Goal: Register for event/course

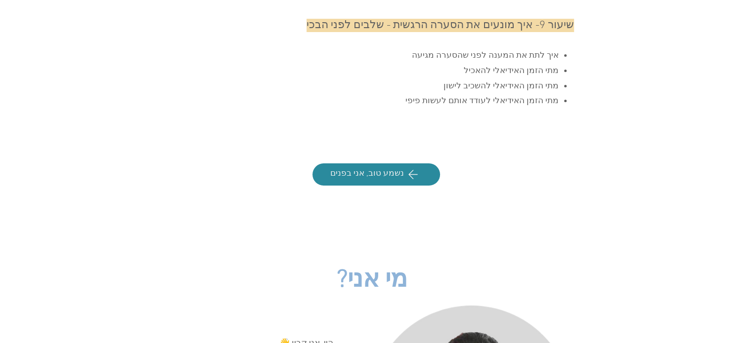
scroll to position [3799, 0]
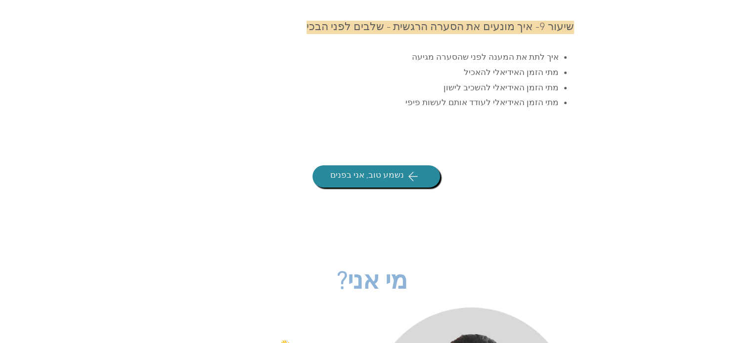
click at [426, 167] on span "נשמע טוב, אני בפנים" at bounding box center [376, 176] width 125 height 19
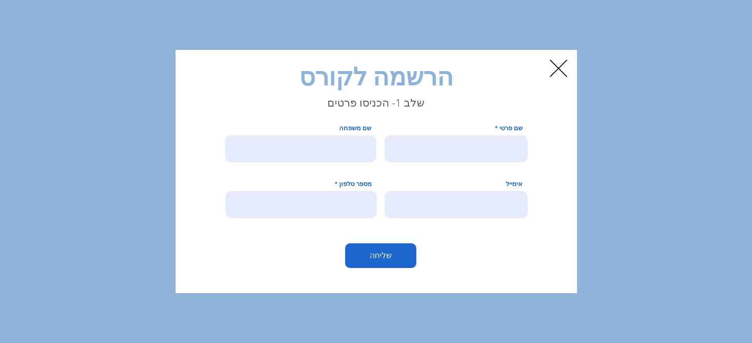
click at [560, 76] on icon "Back to site" at bounding box center [557, 68] width 17 height 17
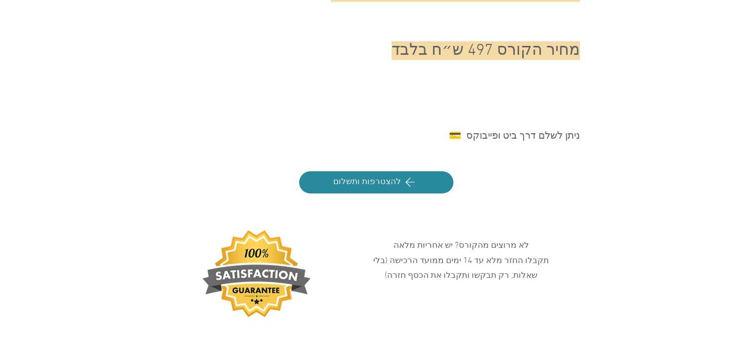
scroll to position [5972, 0]
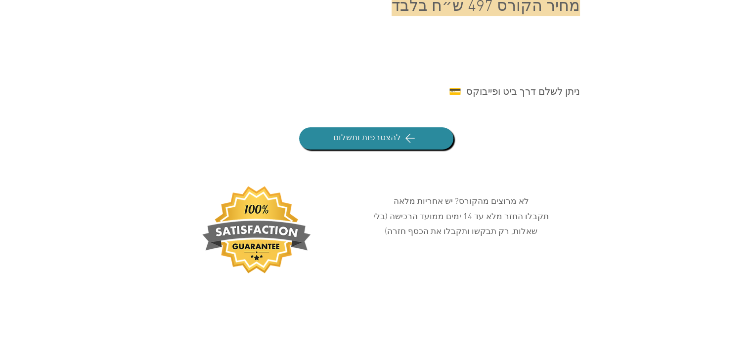
click at [417, 129] on span "להצטרפות ותשלום" at bounding box center [375, 138] width 151 height 19
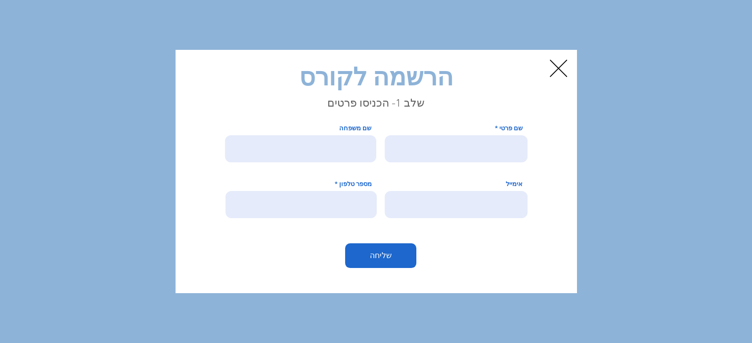
click at [555, 75] on icon "Back to site" at bounding box center [557, 68] width 17 height 17
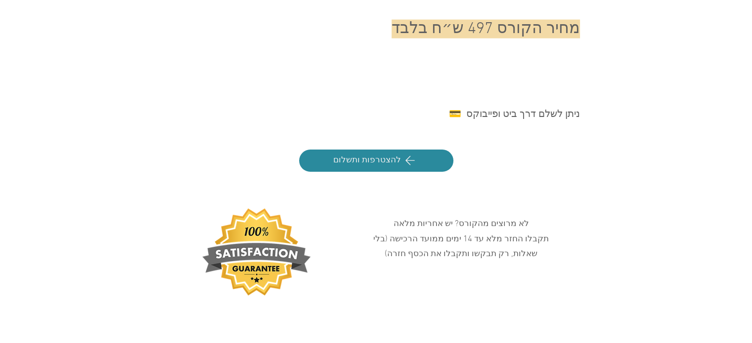
scroll to position [5950, 0]
click at [395, 151] on span "להצטרפות ותשלום" at bounding box center [375, 160] width 151 height 19
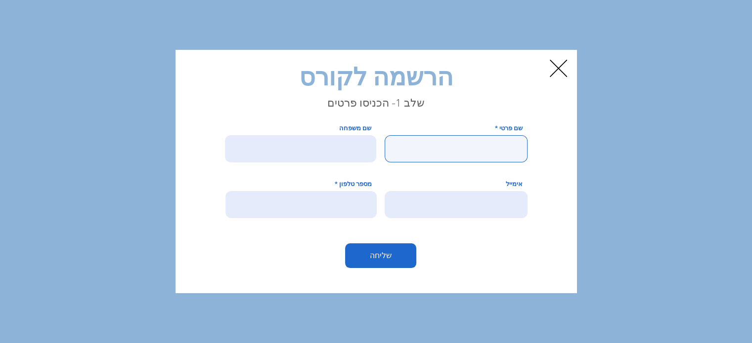
click at [470, 149] on input "שם פרטי" at bounding box center [455, 148] width 143 height 27
type input "ך"
type input "לוטם"
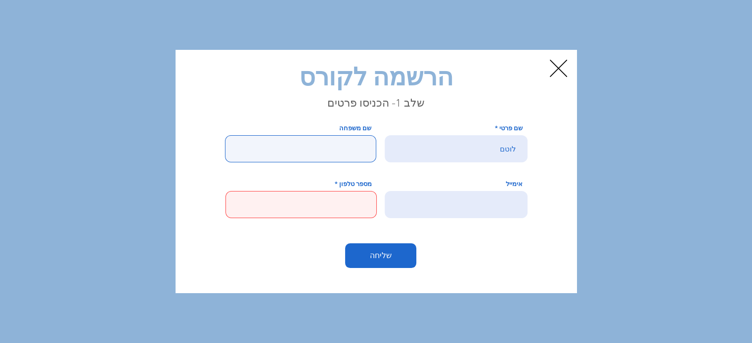
drag, startPoint x: 296, startPoint y: 128, endPoint x: 301, endPoint y: 142, distance: 14.1
click at [301, 142] on div "שם משפחה" at bounding box center [300, 144] width 151 height 38
click at [301, 142] on input "שם משפחה" at bounding box center [300, 148] width 151 height 27
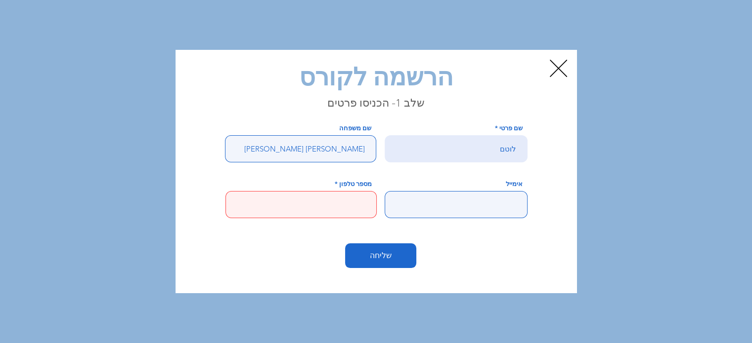
type input "גפן ויצמן"
click at [464, 202] on input "אימייל" at bounding box center [455, 204] width 143 height 27
type input "כ"
type input "FINANCE@TWA.CO.IL"
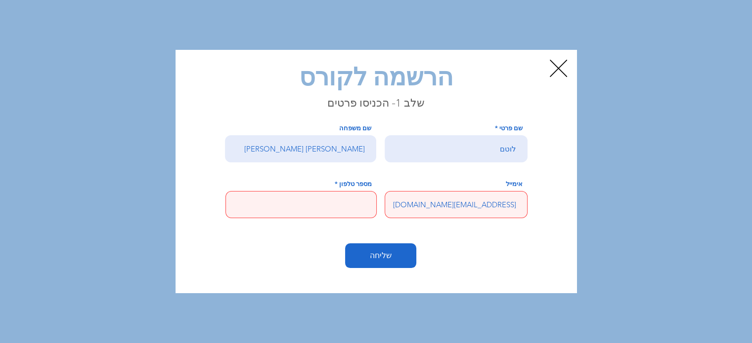
click at [348, 204] on input "מספר טלפון" at bounding box center [300, 204] width 151 height 27
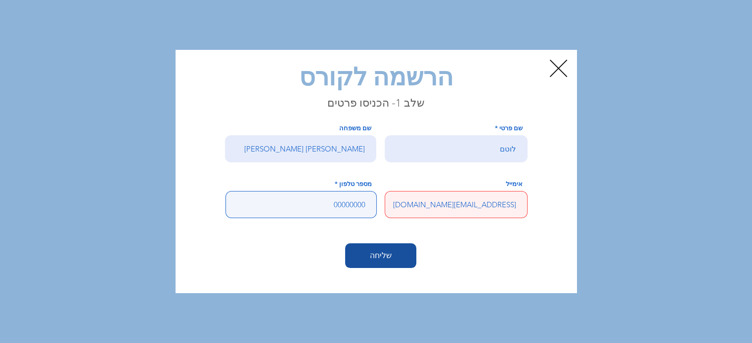
type input "00000000"
click at [364, 262] on button "שליחה" at bounding box center [380, 256] width 71 height 25
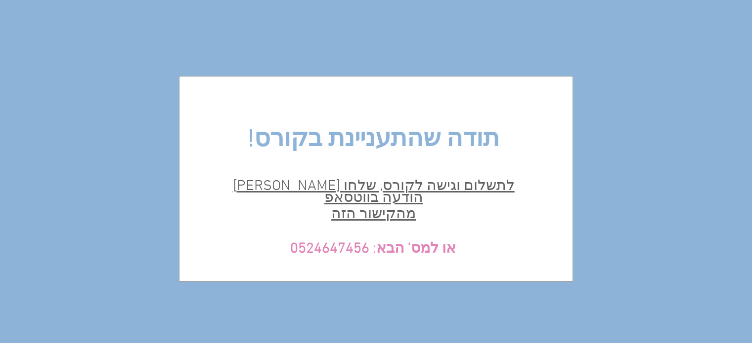
click at [382, 206] on span "מהקישור הזה" at bounding box center [373, 215] width 84 height 18
click at [369, 186] on link "לתשלום וגישה לקורס, שלחו לי הודעה בווטסאפ" at bounding box center [374, 192] width 282 height 30
